Goal: Check status: Check status

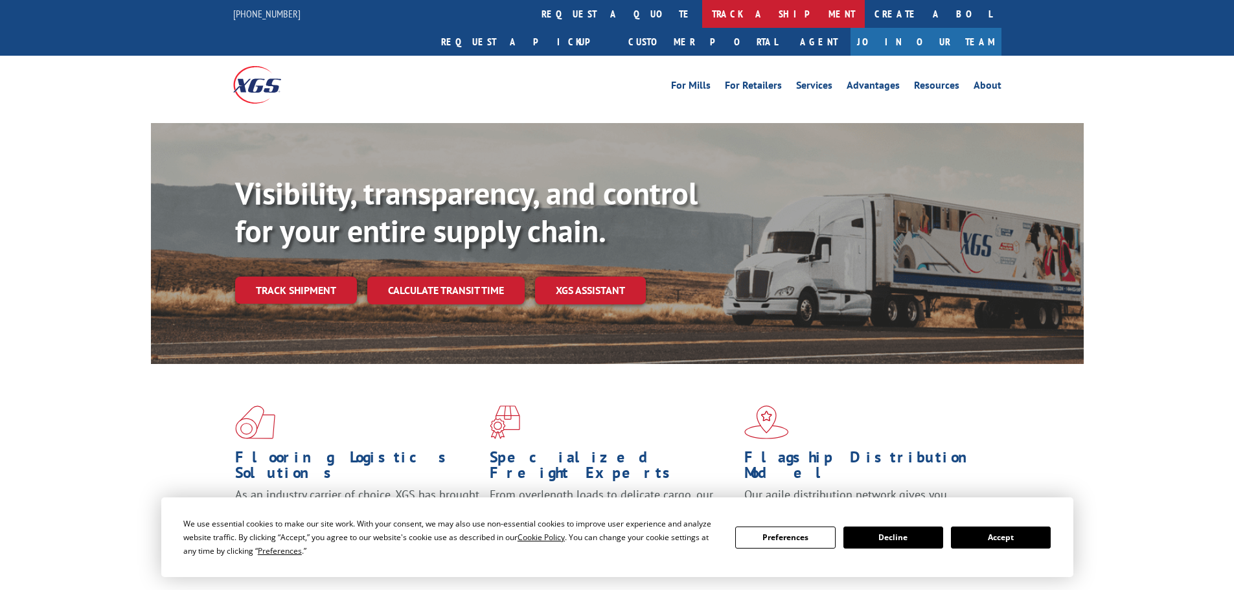
click at [702, 17] on link "track a shipment" at bounding box center [783, 14] width 163 height 28
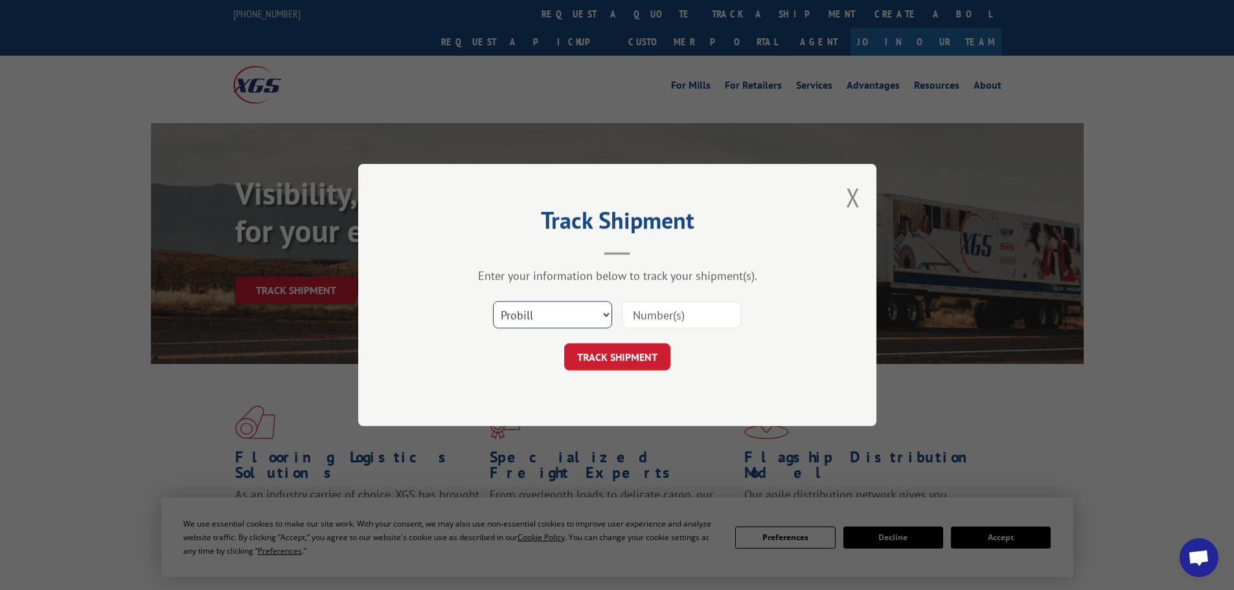
click at [565, 316] on select "Select category... Probill BOL PO" at bounding box center [552, 314] width 119 height 27
select select "bol"
click at [493, 301] on select "Select category... Probill BOL PO" at bounding box center [552, 314] width 119 height 27
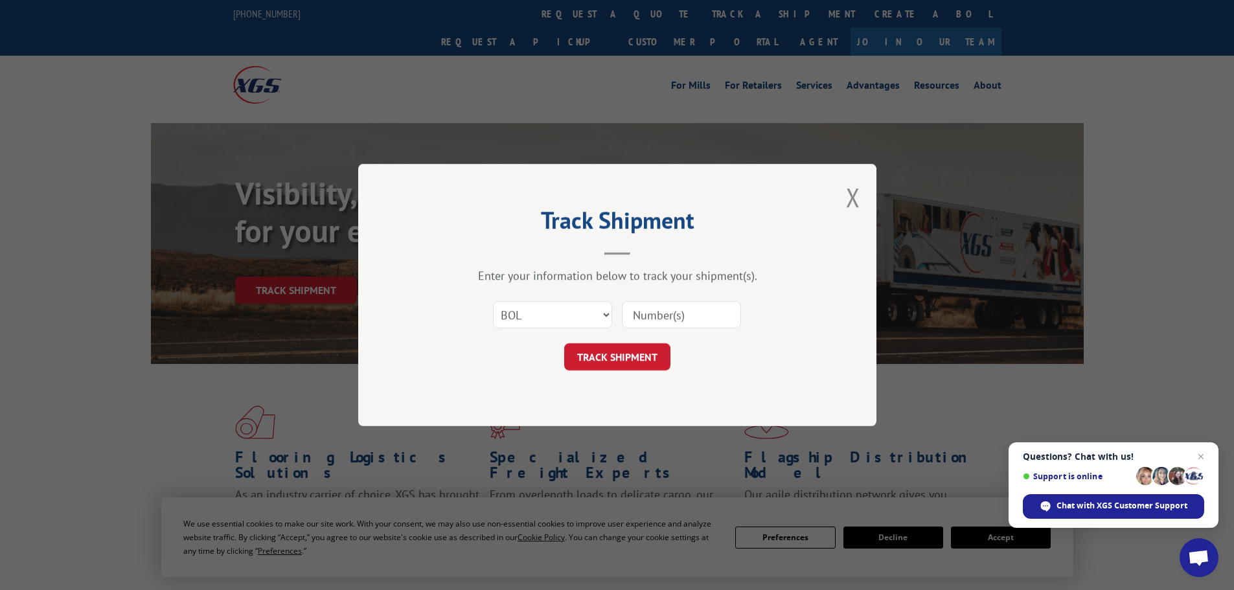
click at [642, 322] on input at bounding box center [681, 314] width 119 height 27
paste input "5569326"
type input "5569326"
click at [636, 352] on button "TRACK SHIPMENT" at bounding box center [617, 356] width 106 height 27
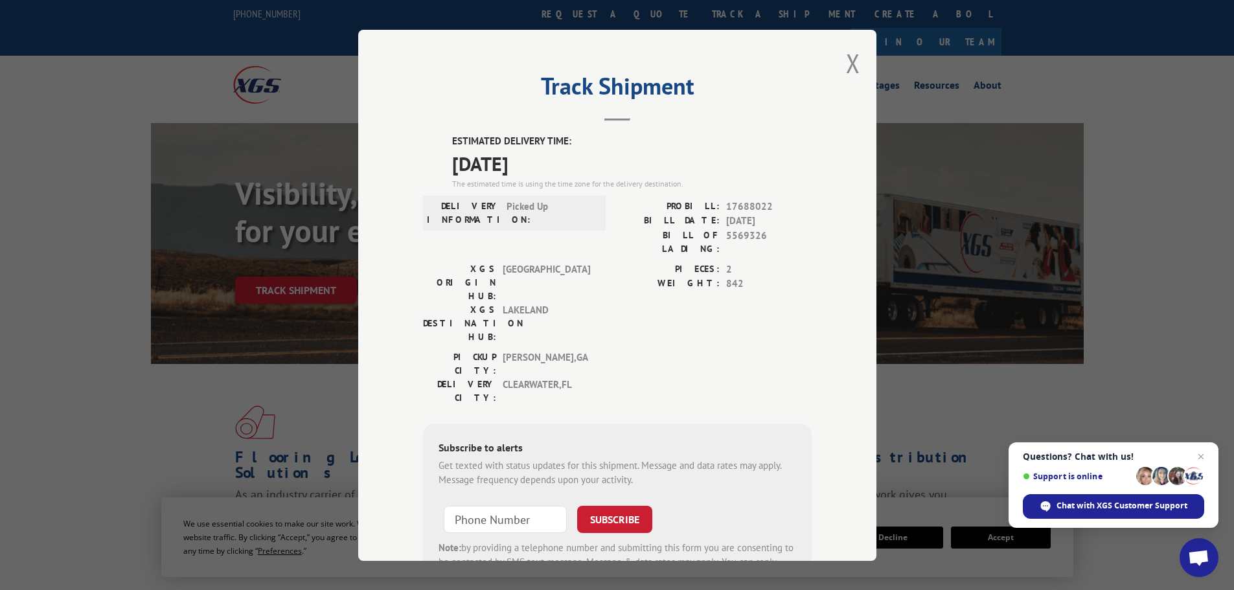
drag, startPoint x: 576, startPoint y: 173, endPoint x: 422, endPoint y: 162, distance: 154.5
click at [423, 162] on div "ESTIMATED DELIVERY TIME: [DATE] The estimated time is using the time zone for t…" at bounding box center [617, 367] width 389 height 466
copy span "[DATE]"
